Goal: Information Seeking & Learning: Compare options

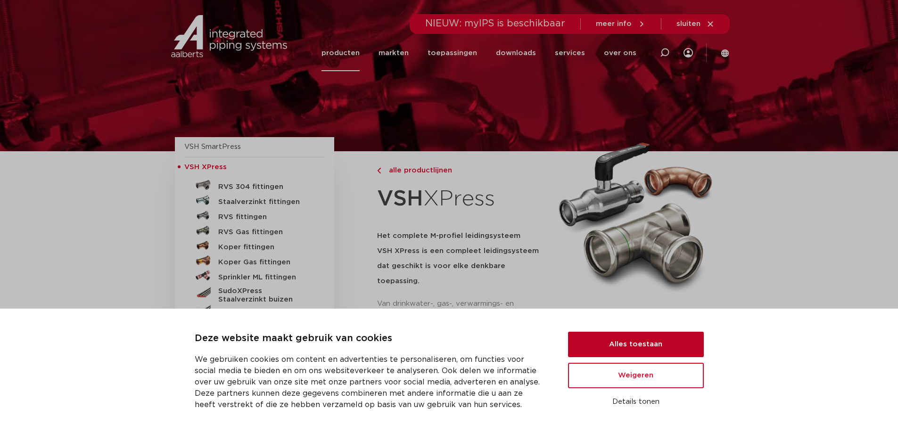
click at [654, 351] on button "Alles toestaan" at bounding box center [636, 344] width 136 height 25
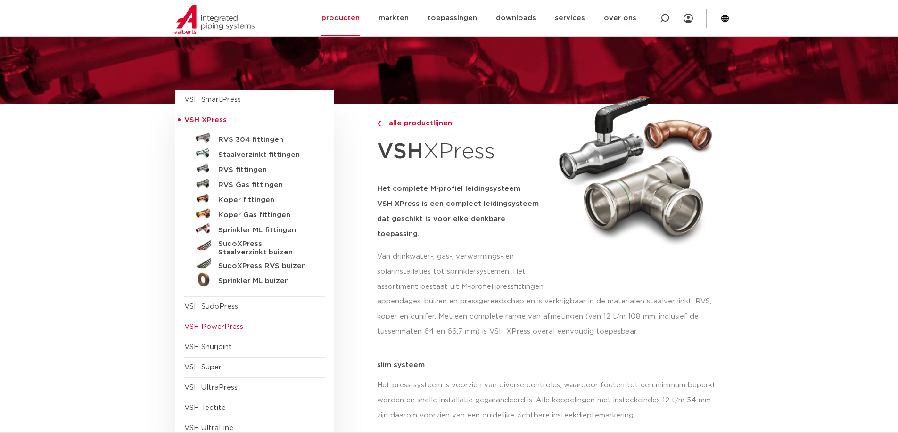
scroll to position [94, 0]
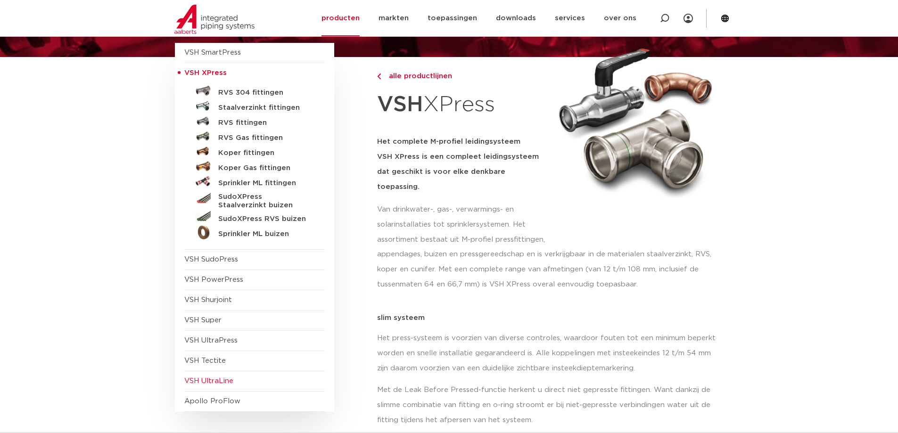
click at [222, 384] on span "VSH UltraLine" at bounding box center [208, 381] width 49 height 7
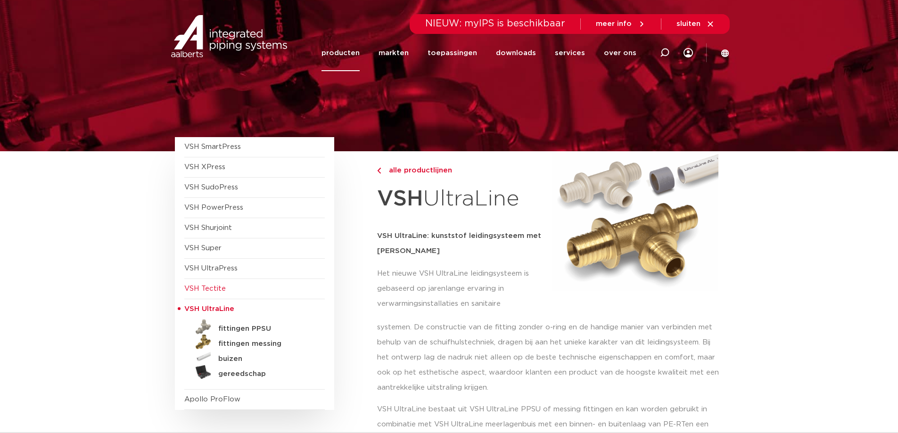
click at [220, 285] on span "VSH Tectite" at bounding box center [204, 288] width 41 height 7
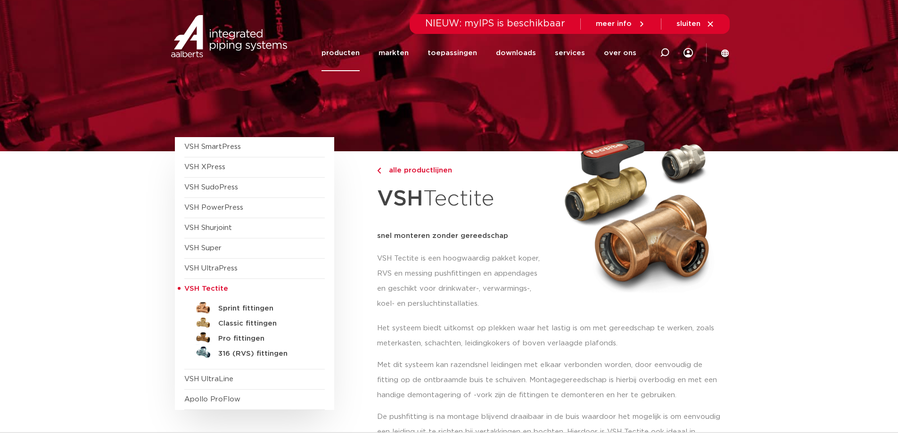
click at [218, 273] on span "VSH UltraPress" at bounding box center [254, 269] width 141 height 20
click at [216, 270] on span "VSH UltraPress" at bounding box center [210, 268] width 53 height 7
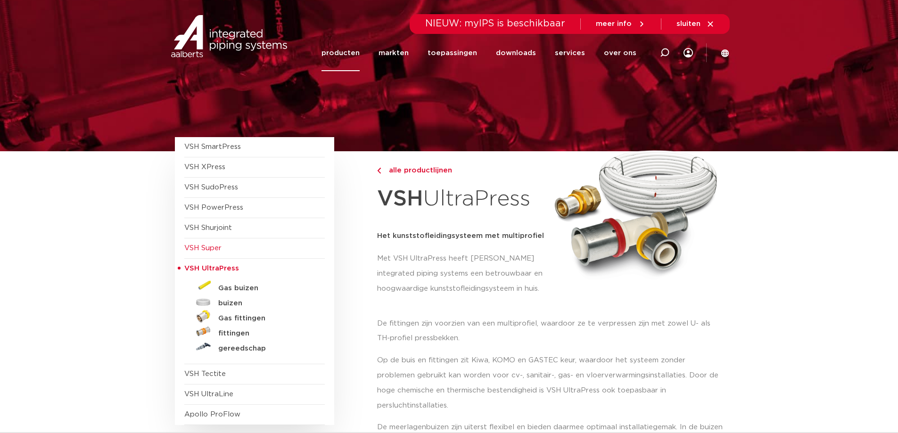
click at [214, 255] on span "VSH Super" at bounding box center [254, 249] width 141 height 20
click at [215, 248] on span "VSH Super" at bounding box center [202, 248] width 37 height 7
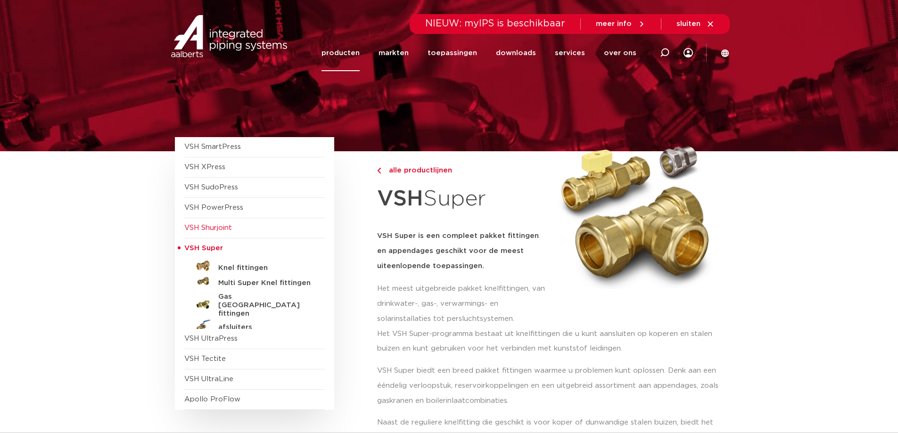
click at [214, 224] on span "VSH Shurjoint" at bounding box center [208, 227] width 48 height 7
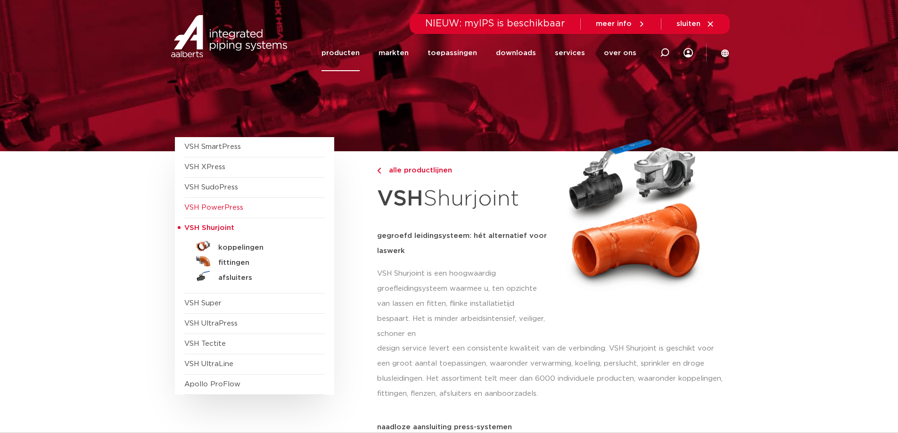
click at [204, 211] on span "VSH PowerPress" at bounding box center [213, 207] width 59 height 7
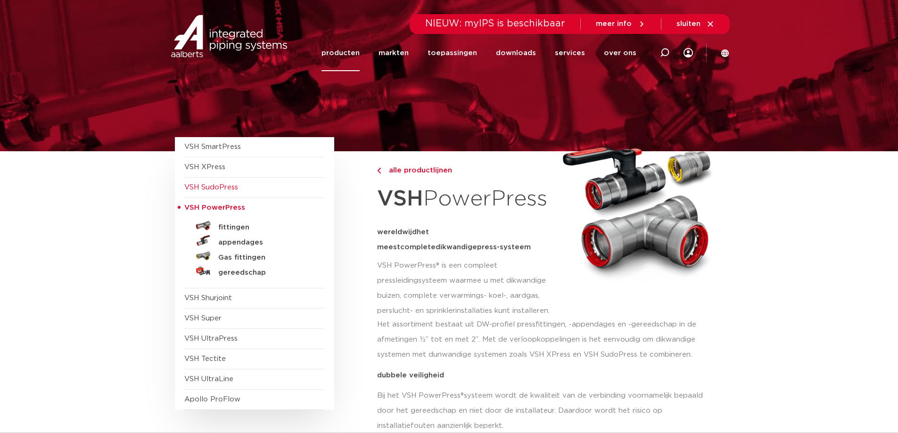
click at [213, 187] on span "VSH SudoPress" at bounding box center [211, 187] width 54 height 7
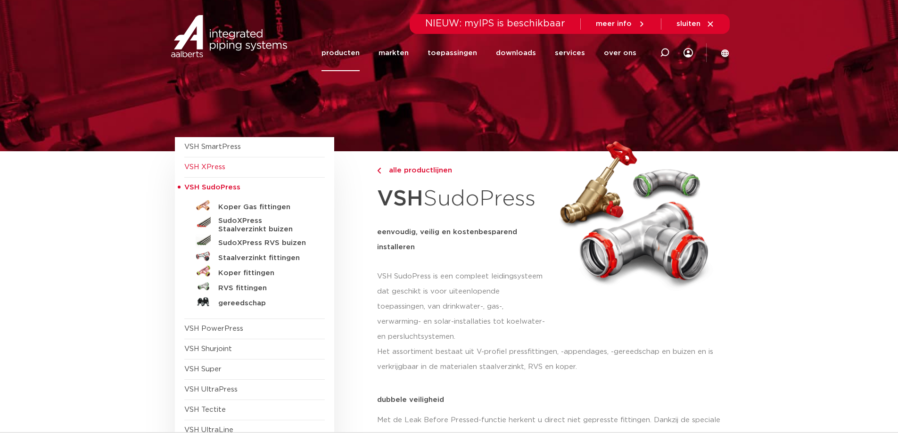
click at [216, 171] on span "VSH XPress" at bounding box center [204, 167] width 41 height 7
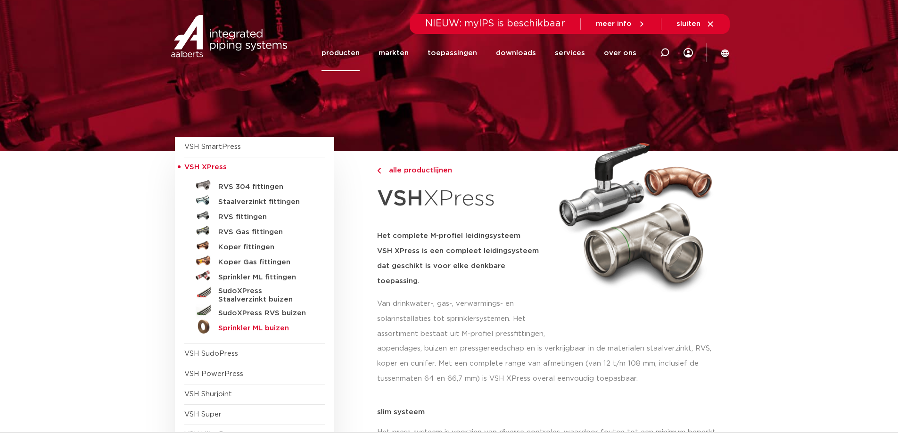
click at [251, 329] on h5 "Sprinkler ML buizen" at bounding box center [264, 328] width 93 height 8
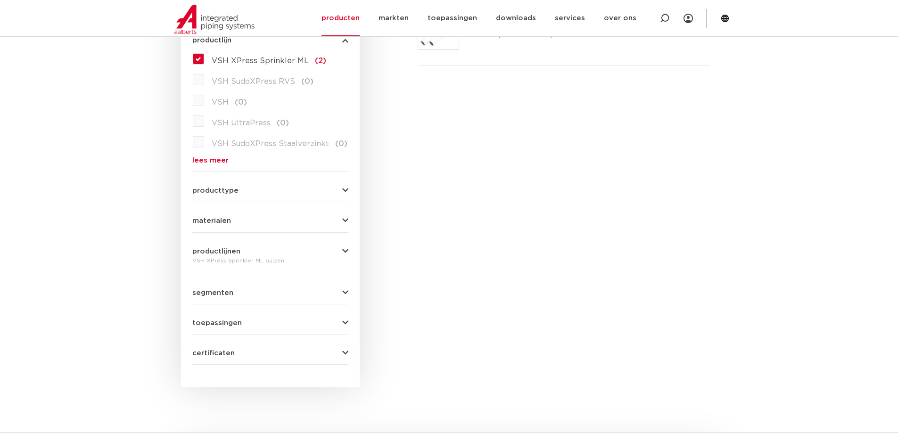
scroll to position [236, 0]
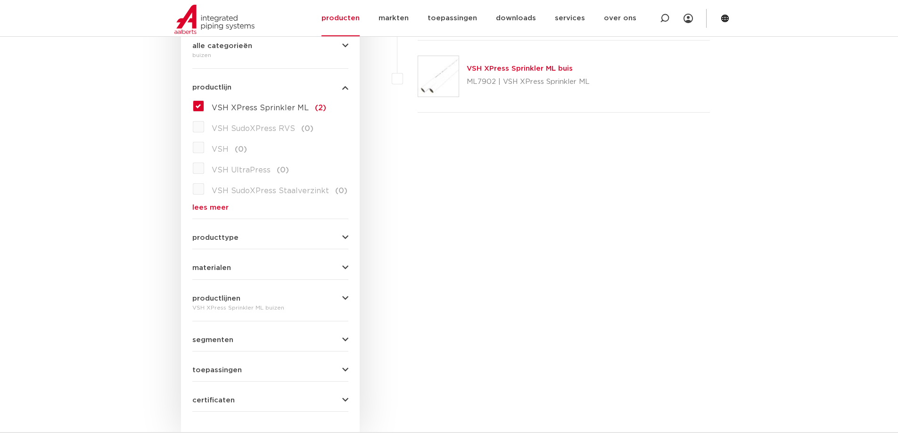
click at [347, 46] on icon "button" at bounding box center [345, 45] width 6 height 7
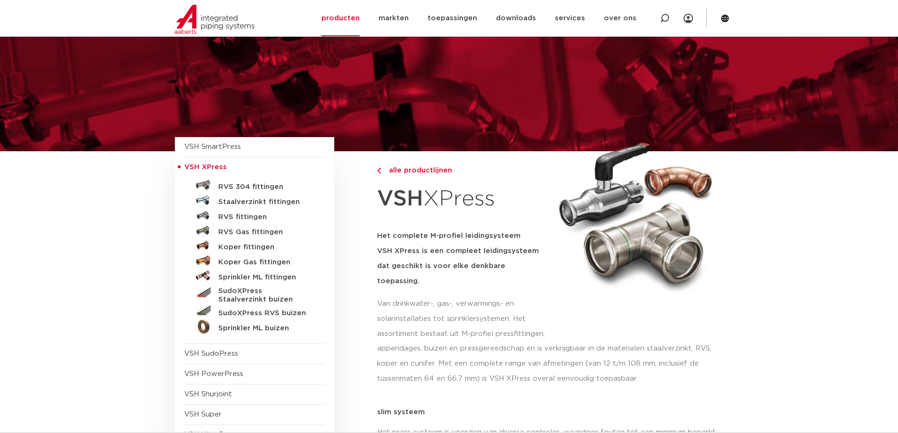
scroll to position [47, 0]
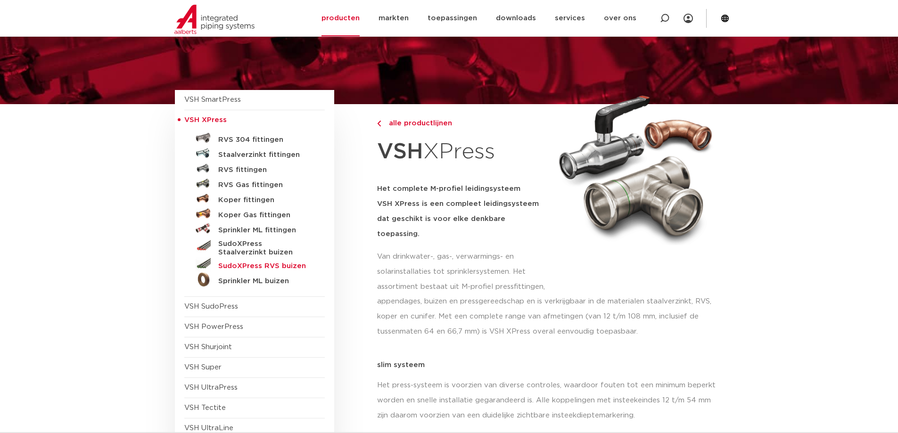
click at [237, 266] on h5 "SudoXPress RVS buizen" at bounding box center [264, 266] width 93 height 8
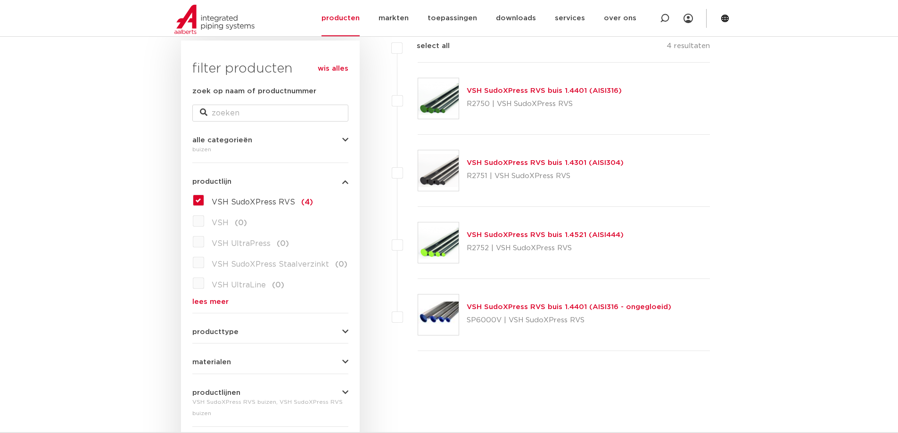
scroll to position [94, 0]
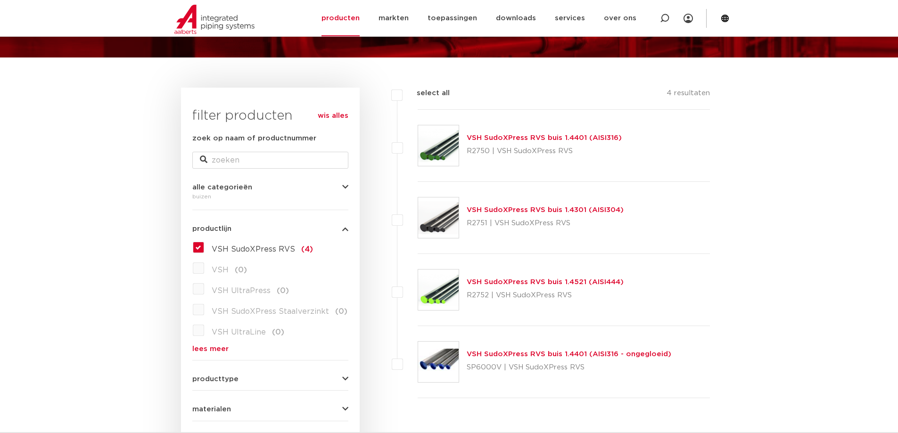
click at [532, 280] on link "VSH SudoXPress RVS buis 1.4521 (AISI444)" at bounding box center [545, 282] width 157 height 7
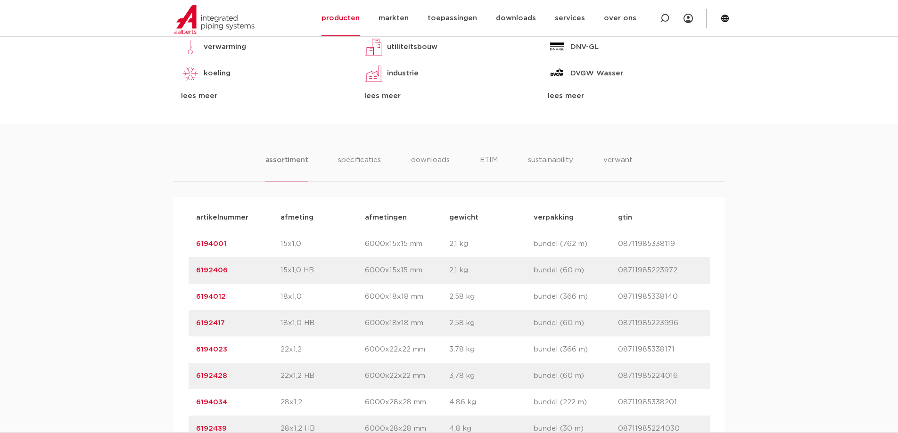
scroll to position [330, 0]
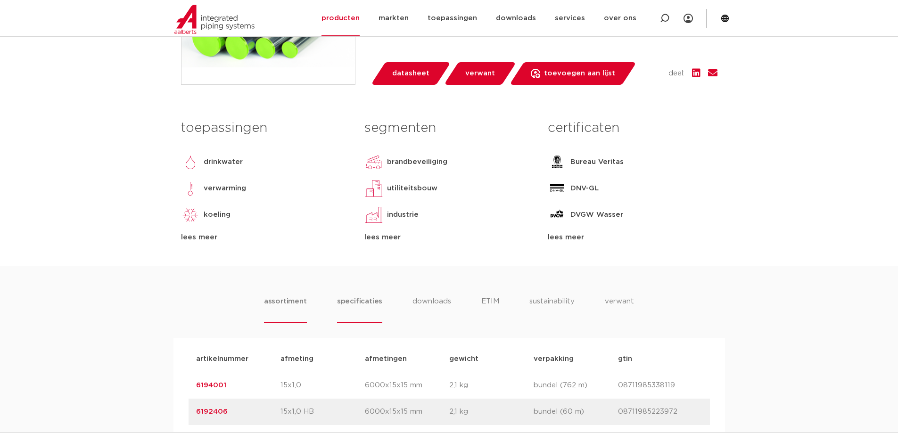
click at [356, 323] on li "specificaties" at bounding box center [359, 309] width 45 height 27
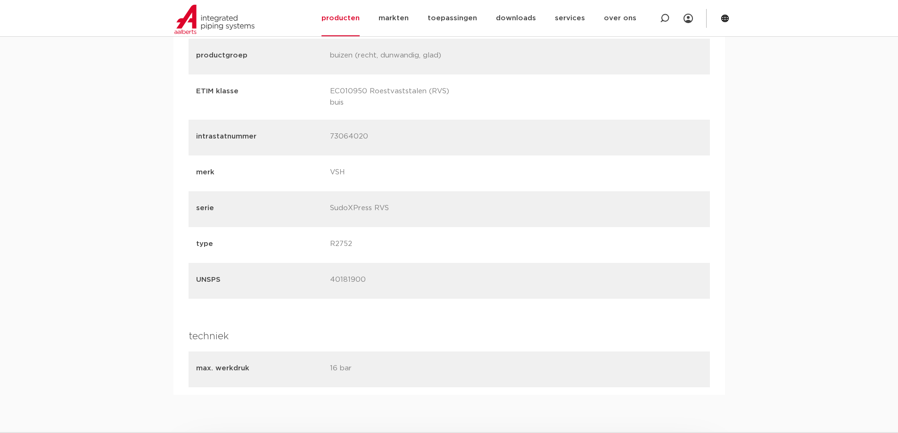
scroll to position [943, 0]
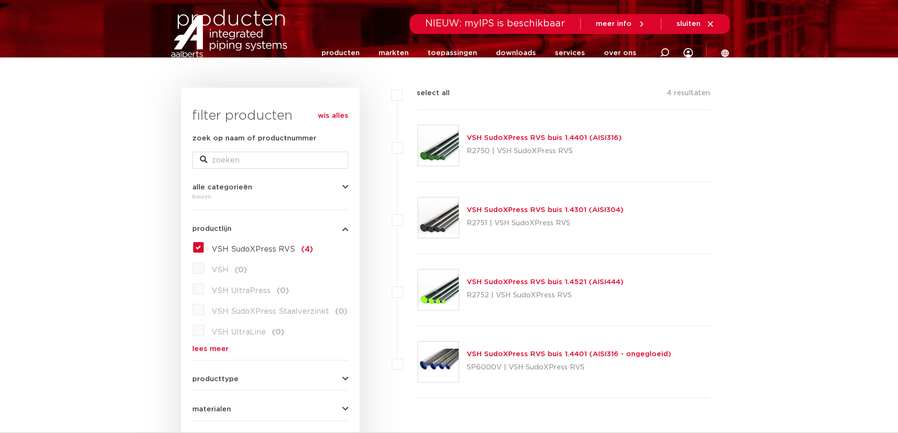
click at [647, 354] on link "VSH SudoXPress RVS buis 1.4401 (AISI316 - ongegloeid)" at bounding box center [569, 354] width 205 height 7
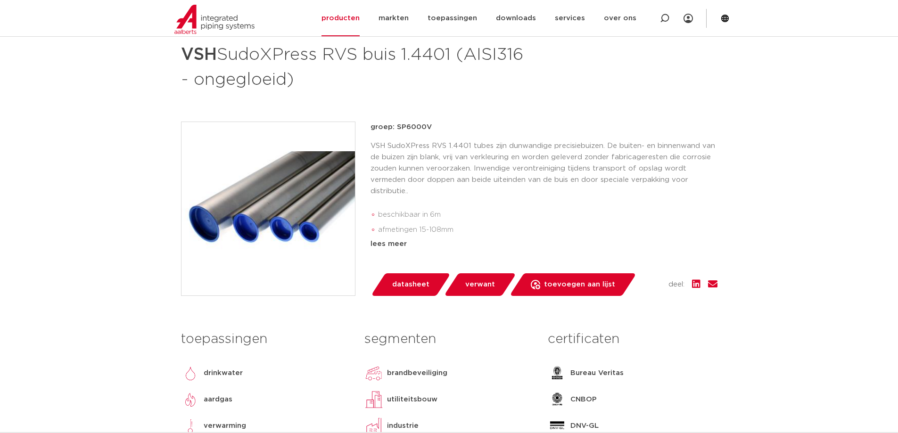
scroll to position [236, 0]
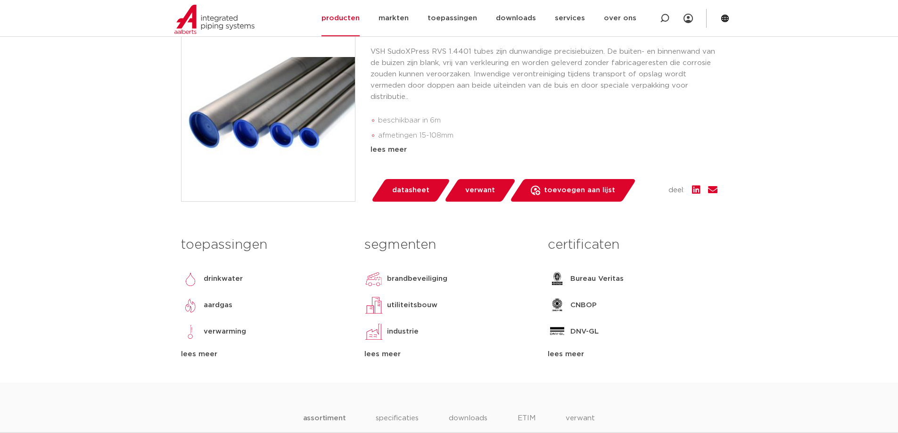
click at [388, 192] on link "datasheet" at bounding box center [411, 190] width 80 height 23
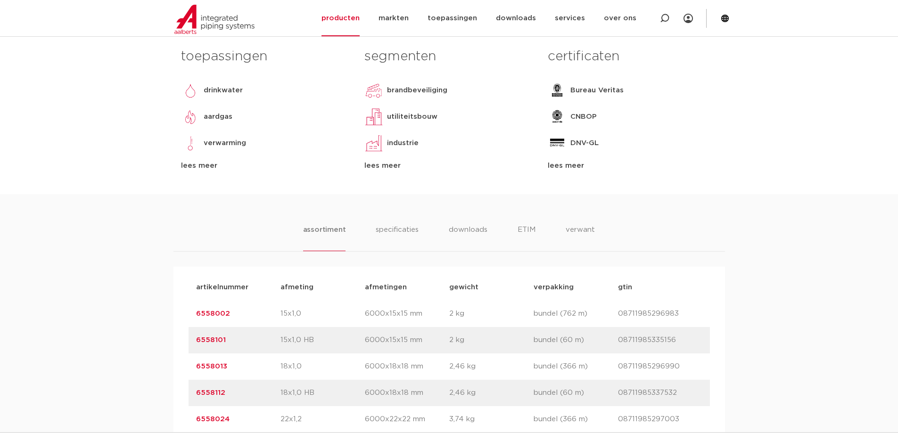
scroll to position [472, 0]
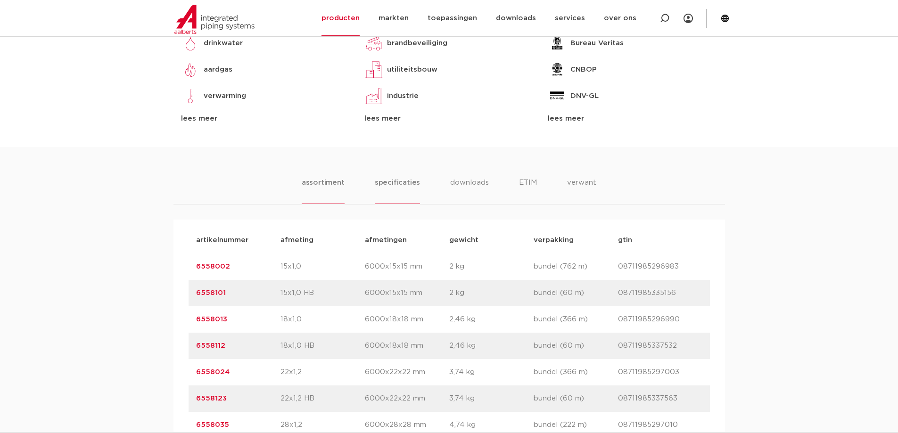
click at [406, 181] on li "specificaties" at bounding box center [397, 190] width 45 height 27
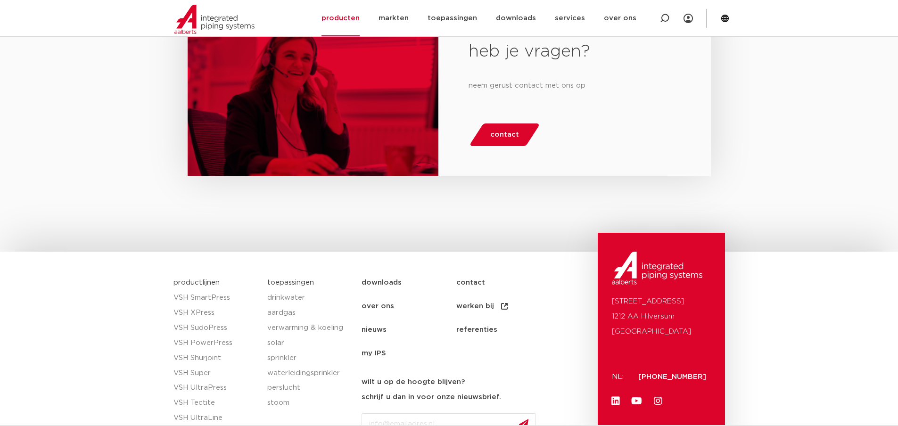
scroll to position [1475, 0]
